Goal: Entertainment & Leisure: Consume media (video, audio)

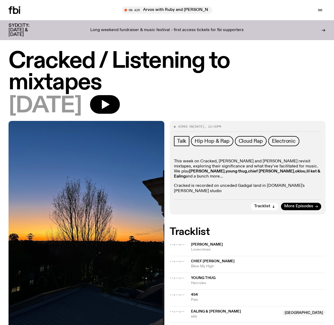
click at [273, 177] on div "This week on Cracked, Luke and Alex revisit mixtapes, exploring their significa…" at bounding box center [247, 176] width 147 height 35
drag, startPoint x: 276, startPoint y: 181, endPoint x: 257, endPoint y: 172, distance: 20.9
click at [276, 184] on p "Cracked is recorded on unceded Gadigal land in fbi.radio's Redfern studio" at bounding box center [247, 189] width 147 height 10
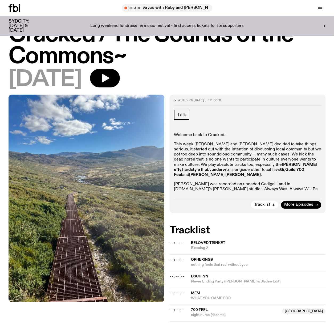
scroll to position [22, 0]
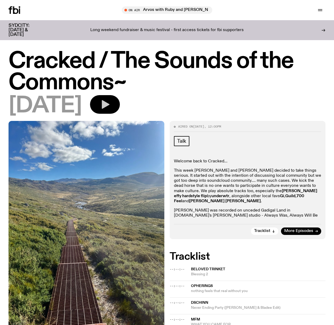
click at [113, 105] on button "button" at bounding box center [105, 104] width 30 height 19
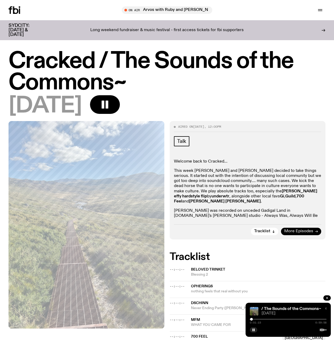
click at [314, 230] on icon at bounding box center [315, 231] width 3 height 3
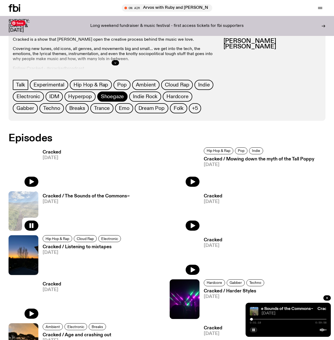
scroll to position [71, 0]
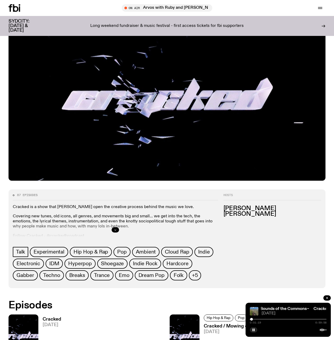
click at [116, 231] on icon "button" at bounding box center [115, 229] width 3 height 3
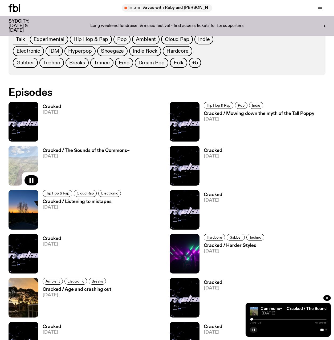
scroll to position [215, 0]
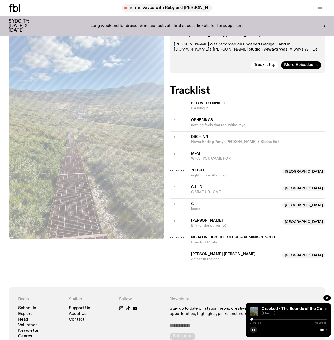
scroll to position [161, 0]
